Goal: Information Seeking & Learning: Learn about a topic

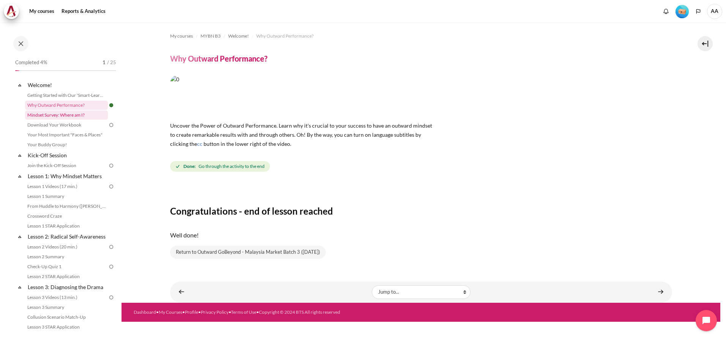
click at [71, 114] on link "Mindset Survey: Where am I?" at bounding box center [66, 115] width 83 height 9
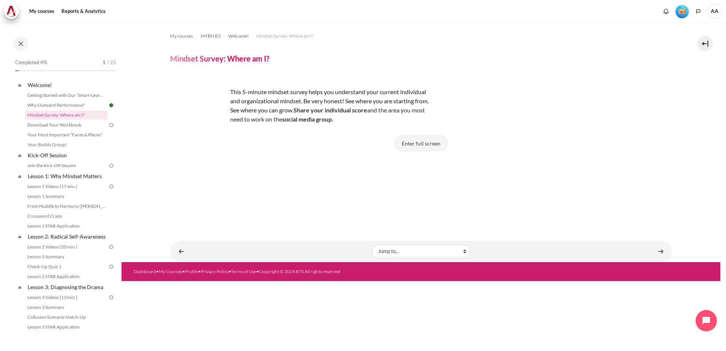
click at [419, 139] on button "Enter full screen" at bounding box center [421, 143] width 55 height 16
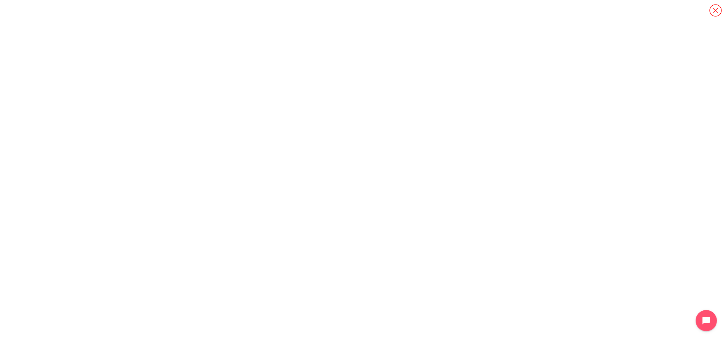
click at [715, 12] on icon "Content" at bounding box center [715, 10] width 13 height 13
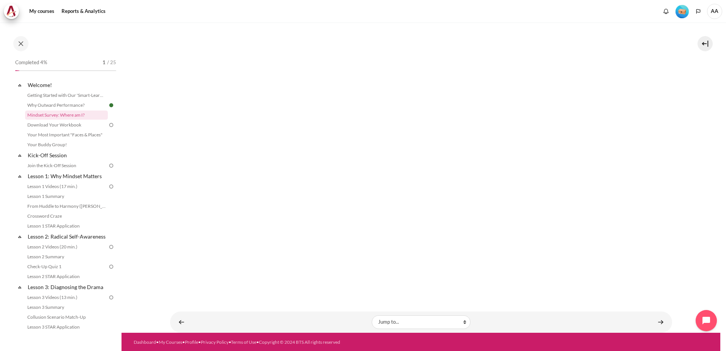
scroll to position [192, 0]
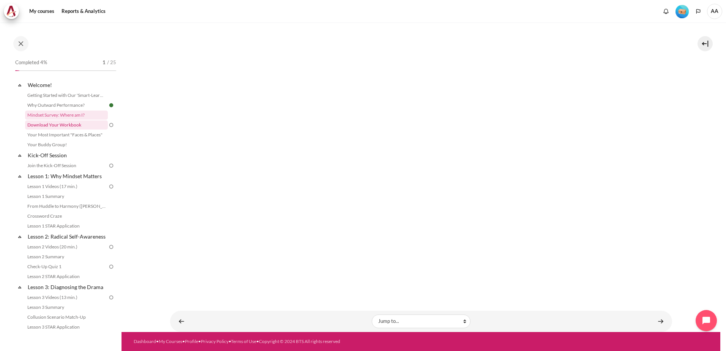
click at [60, 123] on link "Download Your Workbook" at bounding box center [66, 124] width 83 height 9
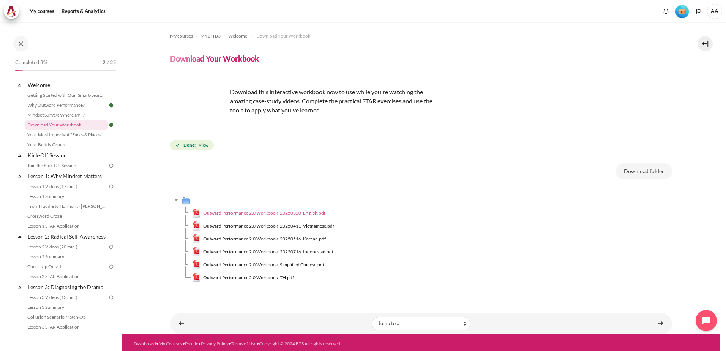
click at [308, 212] on span "Outward Performance 2.0 Workbook_20250320_English.pdf" at bounding box center [264, 213] width 122 height 7
click at [497, 140] on div "Done: View" at bounding box center [421, 145] width 502 height 14
click at [59, 134] on link "Your Most Important "Faces & Places"" at bounding box center [66, 134] width 83 height 9
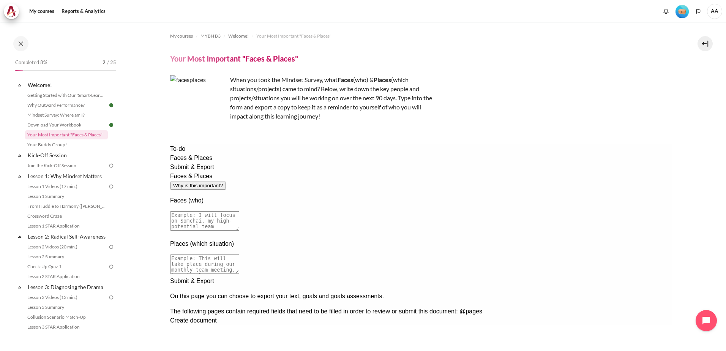
click at [239, 211] on textarea at bounding box center [204, 220] width 69 height 19
click at [239, 211] on textarea "I will focus on" at bounding box center [204, 220] width 69 height 19
type textarea "I will focus on guiding Kim Soon to be more top down driven since he was promot…"
click at [239, 255] on textarea at bounding box center [204, 264] width 69 height 19
type textarea "I'll have a more informal approach where I will talk to them over lunch on quar…"
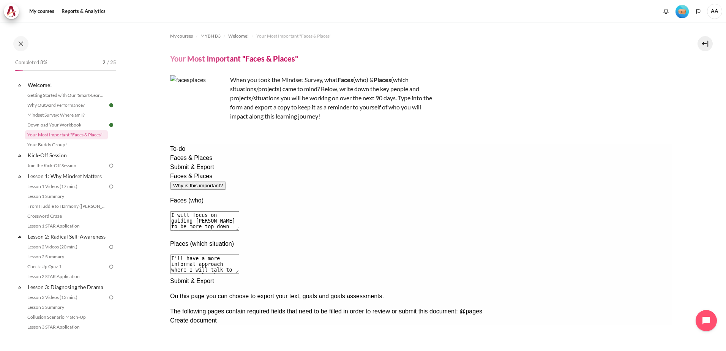
click at [239, 211] on textarea "I will focus on guiding Kim Soon to be more top down driven since he was promot…" at bounding box center [204, 220] width 69 height 19
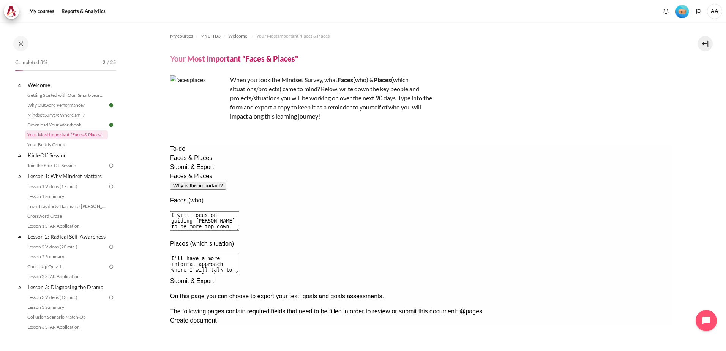
click at [239, 211] on textarea "I will focus on guiding Kim Soon to be more top down driven since he was promot…" at bounding box center [204, 220] width 69 height 19
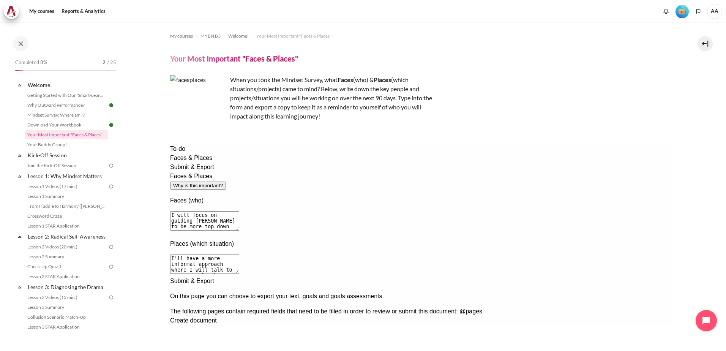
type textarea "I will focus on guiding Kim Soon to be more top down driven since he was promot…"
click at [239, 255] on textarea "I'll have a more informal approach where I will talk to them over lunch on quar…" at bounding box center [204, 264] width 69 height 19
click at [239, 255] on textarea "I'll have a more informal approach where I will talk to them over lunch on mont…" at bounding box center [204, 264] width 69 height 19
drag, startPoint x: 313, startPoint y: 235, endPoint x: 291, endPoint y: 237, distance: 21.7
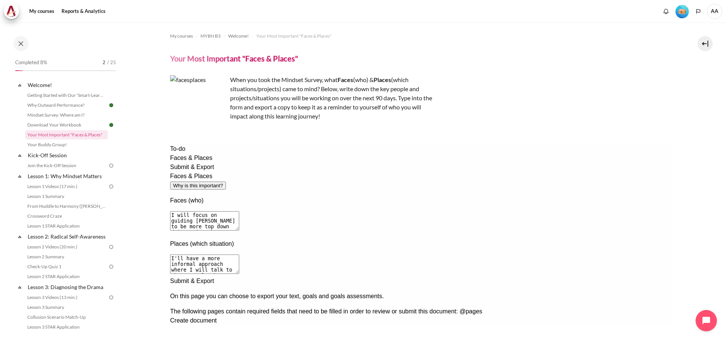
click at [239, 255] on textarea "I'll have a more informal approach where I will talk to them over lunch on mont…" at bounding box center [204, 264] width 69 height 19
drag, startPoint x: 318, startPoint y: 234, endPoint x: 312, endPoint y: 236, distance: 6.6
click at [239, 255] on textarea "I'll have a more informal approach where I will talk to them over lunch on mont…" at bounding box center [204, 264] width 69 height 19
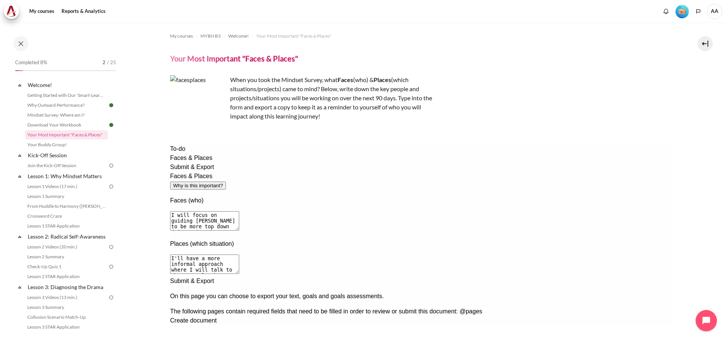
drag, startPoint x: 313, startPoint y: 235, endPoint x: 290, endPoint y: 235, distance: 22.4
click at [239, 255] on textarea "I'll have a more informal approach where I will talk to them over lunch on mont…" at bounding box center [204, 264] width 69 height 19
drag, startPoint x: 345, startPoint y: 236, endPoint x: 316, endPoint y: 236, distance: 29.3
click at [239, 255] on textarea "I'll have a more informal approach where I will talk to them over lunch on mont…" at bounding box center [204, 264] width 69 height 19
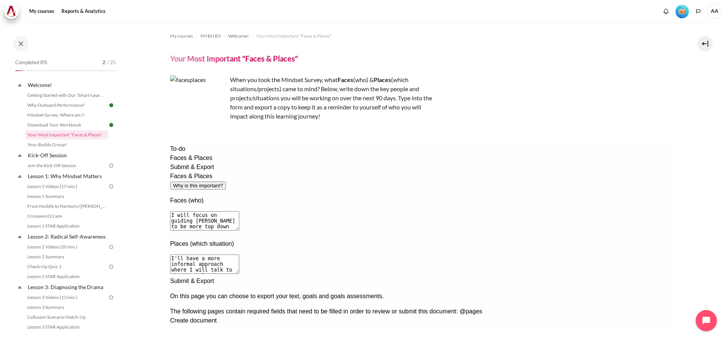
click at [239, 255] on textarea "I'll have a more informal approach where I will talk to them over lunch on mont…" at bounding box center [204, 264] width 69 height 19
type textarea "I'll have a more informal approach where I will talk to them over lunch on mont…"
click at [615, 277] on div "Next documentation step" at bounding box center [421, 277] width 502 height 0
click at [217, 317] on span "Create document" at bounding box center [193, 320] width 47 height 6
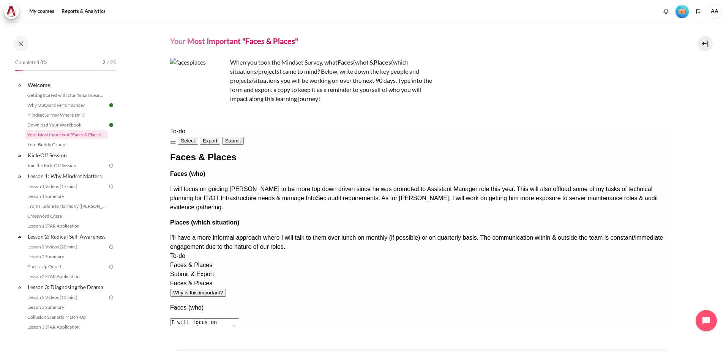
scroll to position [55, 0]
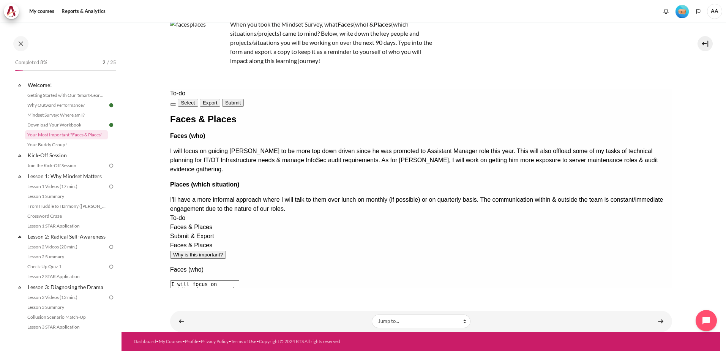
click at [241, 100] on span "Submit" at bounding box center [233, 103] width 16 height 6
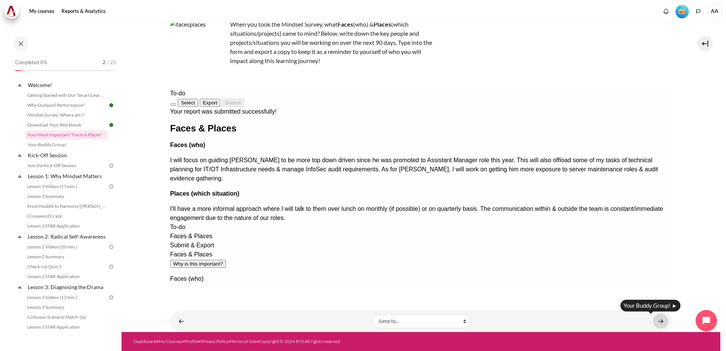
click at [658, 320] on link "Content" at bounding box center [661, 321] width 15 height 15
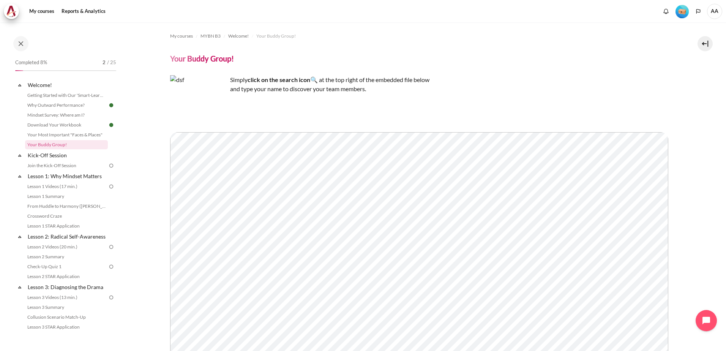
scroll to position [74, 0]
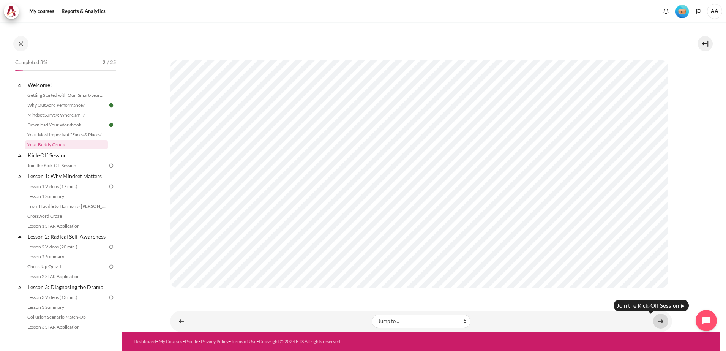
click at [658, 323] on link "Content" at bounding box center [661, 321] width 15 height 15
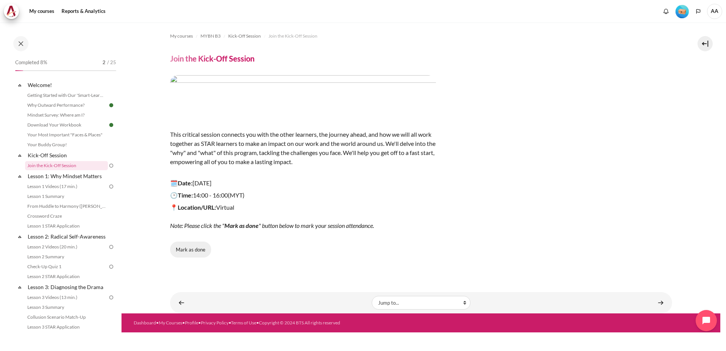
click at [184, 251] on button "Mark as done" at bounding box center [190, 250] width 41 height 16
click at [658, 303] on link "Content" at bounding box center [661, 302] width 15 height 15
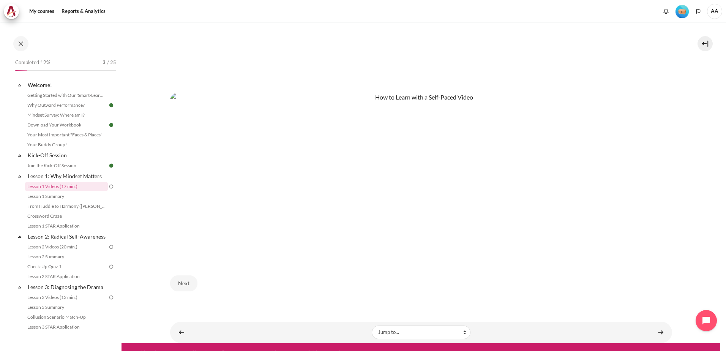
scroll to position [426, 0]
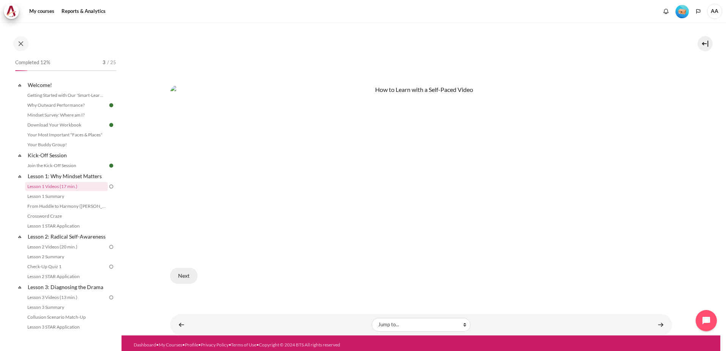
click at [176, 274] on button "Next" at bounding box center [183, 276] width 27 height 16
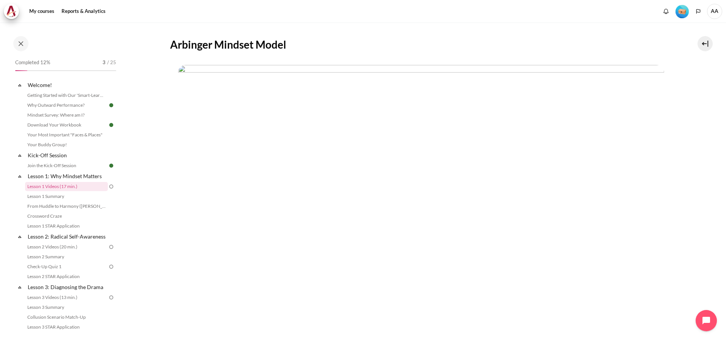
scroll to position [147, 0]
